Goal: Task Accomplishment & Management: Complete application form

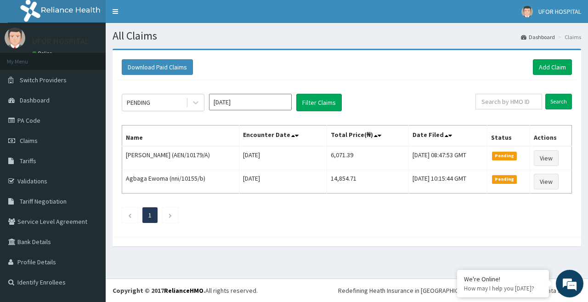
click at [550, 68] on link "Add Claim" at bounding box center [552, 67] width 39 height 16
click at [547, 65] on link "Add Claim" at bounding box center [552, 67] width 39 height 16
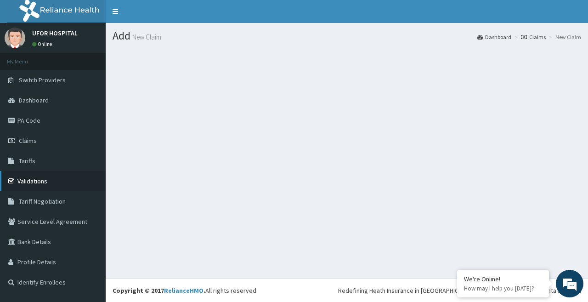
click at [42, 179] on link "Validations" at bounding box center [53, 181] width 106 height 20
click at [34, 145] on link "Claims" at bounding box center [53, 141] width 106 height 20
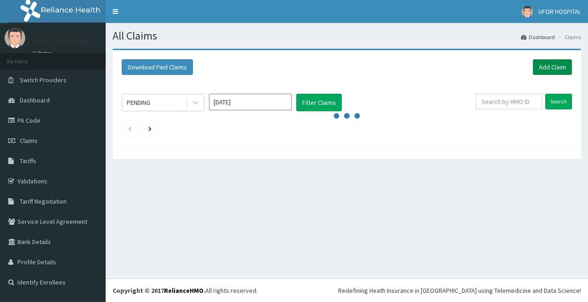
click at [544, 66] on link "Add Claim" at bounding box center [552, 67] width 39 height 16
